Goal: Information Seeking & Learning: Understand process/instructions

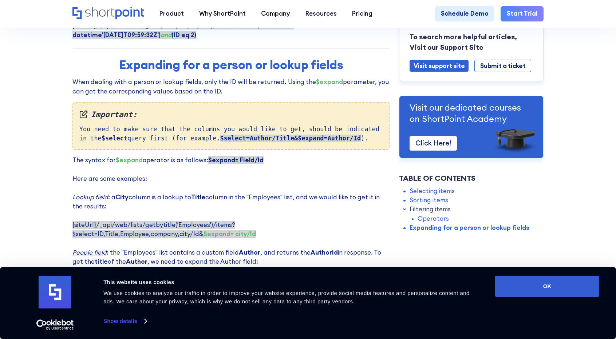
scroll to position [1542, 0]
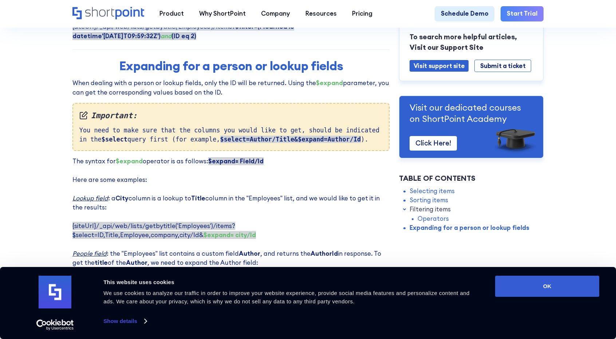
click at [261, 157] on p "The syntax for $expand operator is as follows: $expand= Field/Id ‍ Here are som…" at bounding box center [230, 221] width 317 height 129
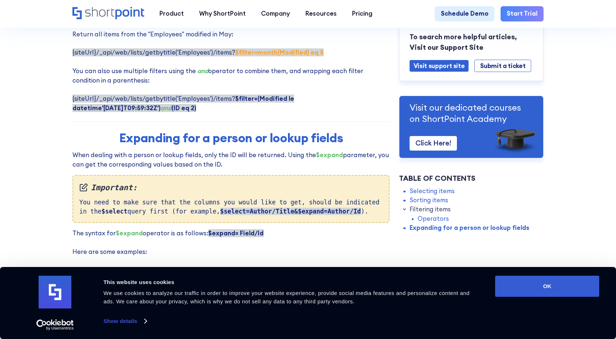
scroll to position [1470, 0]
drag, startPoint x: 200, startPoint y: 314, endPoint x: 367, endPoint y: -3, distance: 357.9
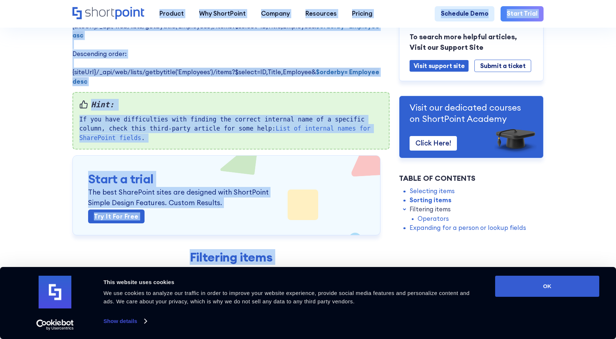
click at [289, 114] on div "Hint: If you have difficulties with finding the correct internal name of a spec…" at bounding box center [230, 121] width 317 height 58
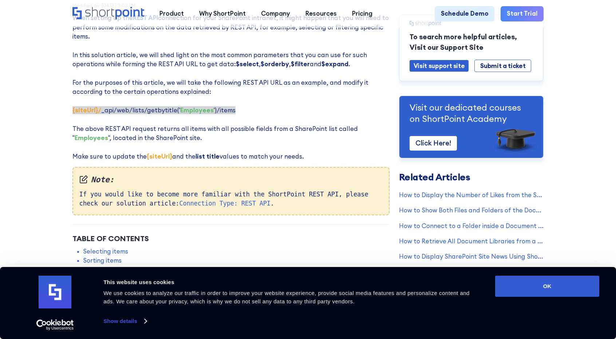
scroll to position [0, 0]
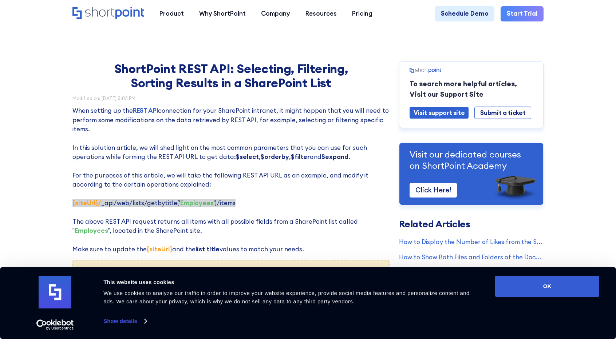
click at [191, 70] on h1 "ShortPoint REST API: Selecting, Filtering, Sorting Results in a SharePoint List" at bounding box center [231, 76] width 273 height 29
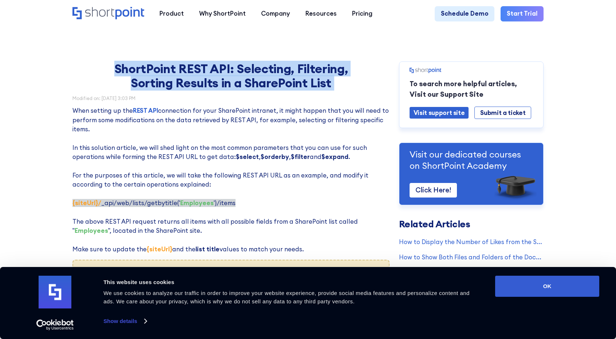
drag, startPoint x: 191, startPoint y: 70, endPoint x: 205, endPoint y: 65, distance: 15.0
click at [205, 65] on h1 "ShortPoint REST API: Selecting, Filtering, Sorting Results in a SharePoint List" at bounding box center [231, 76] width 273 height 29
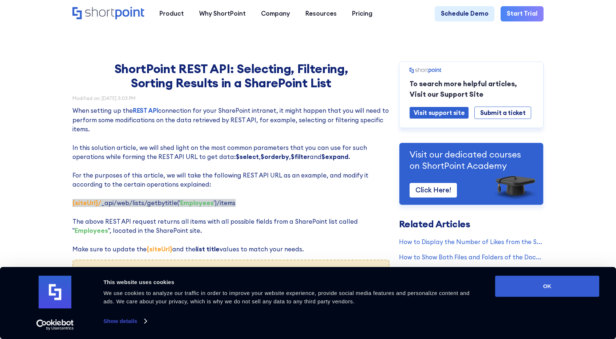
click at [203, 66] on h1 "ShortPoint REST API: Selecting, Filtering, Sorting Results in a SharePoint List" at bounding box center [231, 76] width 273 height 29
drag, startPoint x: 203, startPoint y: 66, endPoint x: 218, endPoint y: 65, distance: 14.6
click at [218, 65] on h1 "ShortPoint REST API: Selecting, Filtering, Sorting Results in a SharePoint List" at bounding box center [231, 76] width 273 height 29
drag, startPoint x: 218, startPoint y: 65, endPoint x: 197, endPoint y: 68, distance: 21.4
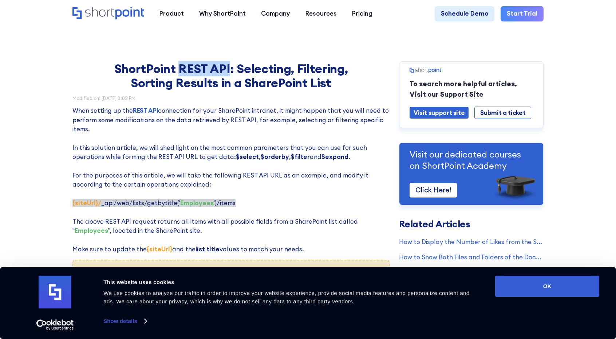
click at [197, 68] on h1 "ShortPoint REST API: Selecting, Filtering, Sorting Results in a SharePoint List" at bounding box center [231, 76] width 273 height 29
